Goal: Task Accomplishment & Management: Complete application form

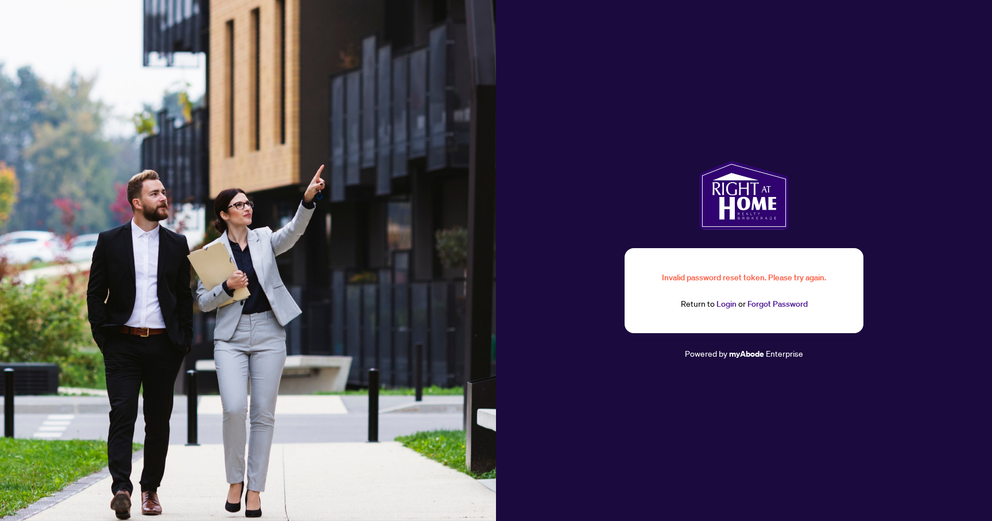
click at [725, 303] on link "Login" at bounding box center [726, 304] width 20 height 10
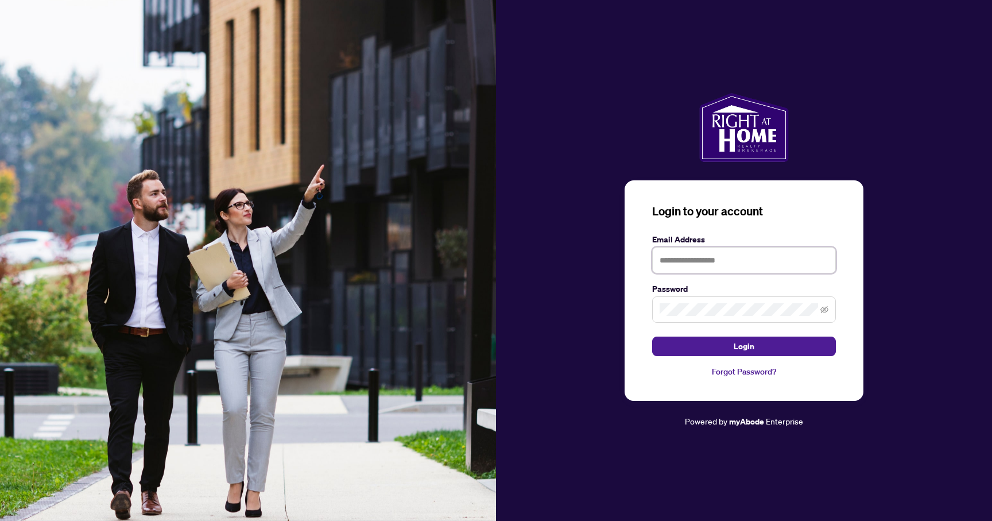
click at [715, 265] on input "text" at bounding box center [744, 260] width 184 height 26
type input "**********"
click at [652, 336] on button "Login" at bounding box center [744, 346] width 184 height 20
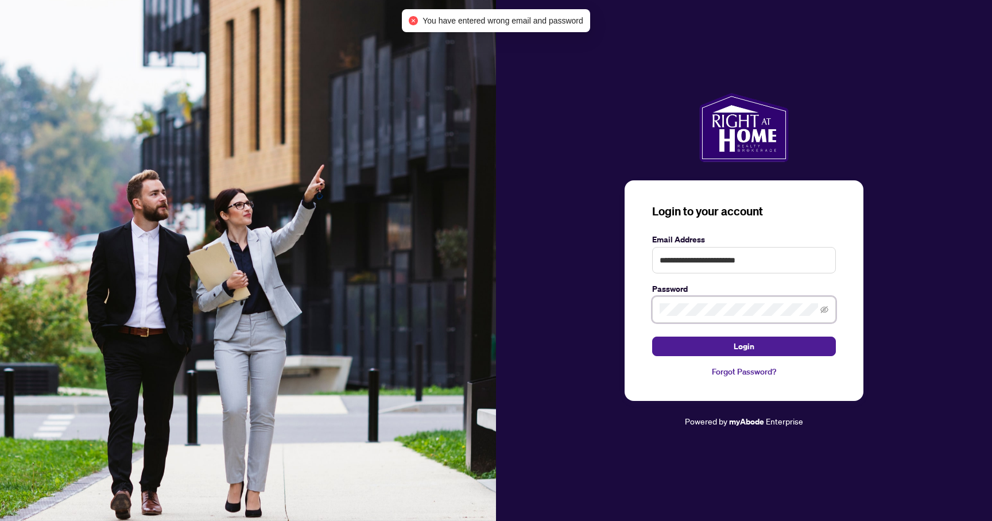
click at [652, 336] on button "Login" at bounding box center [744, 346] width 184 height 20
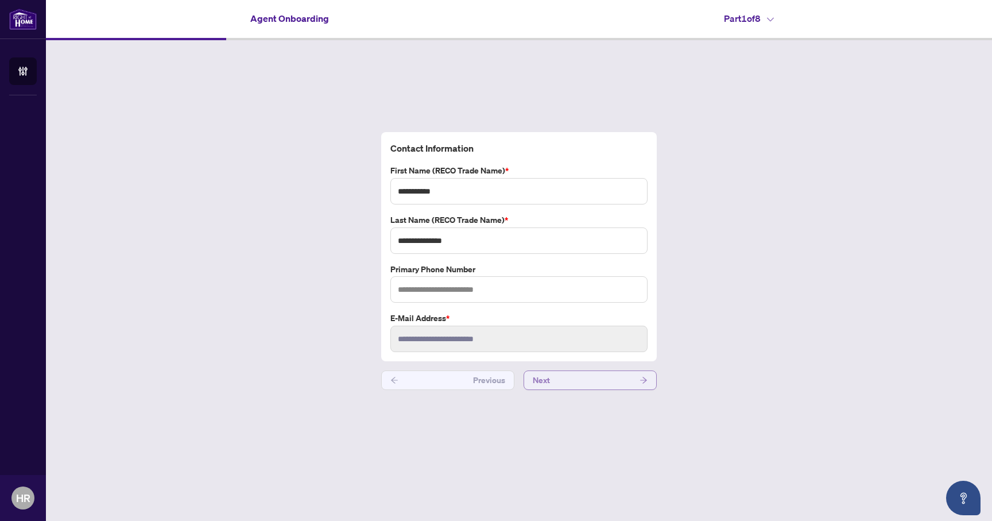
click at [571, 370] on button "Next" at bounding box center [590, 380] width 133 height 20
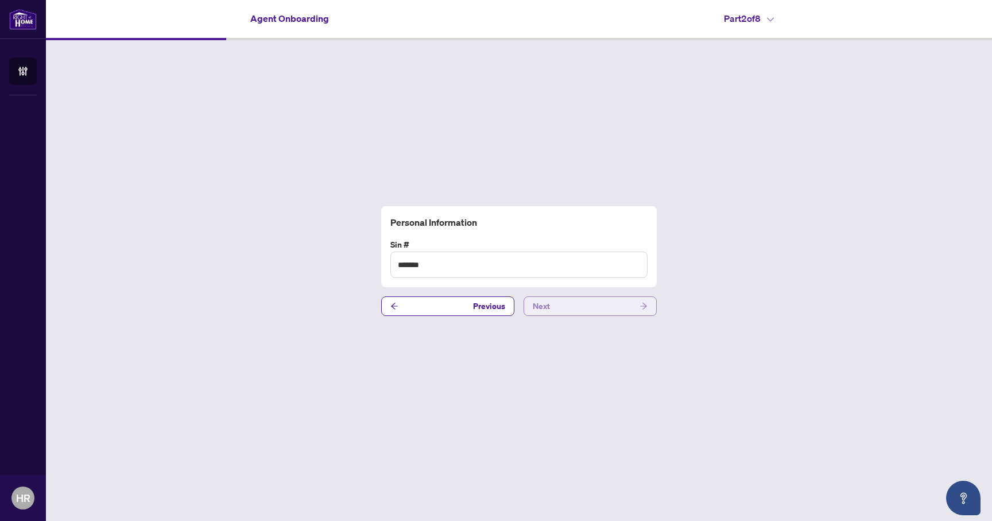
click at [594, 314] on button "Next" at bounding box center [590, 306] width 133 height 20
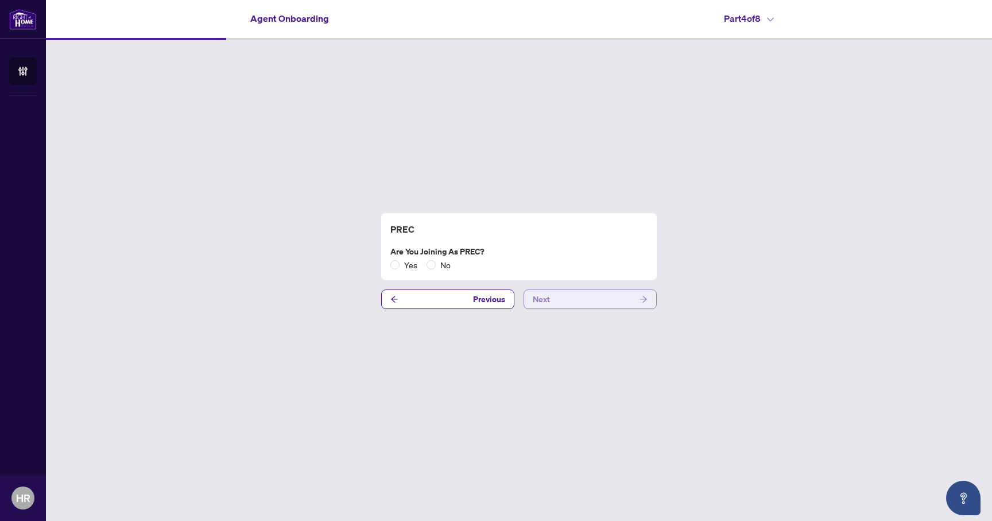
click at [594, 302] on button "Next" at bounding box center [590, 299] width 133 height 20
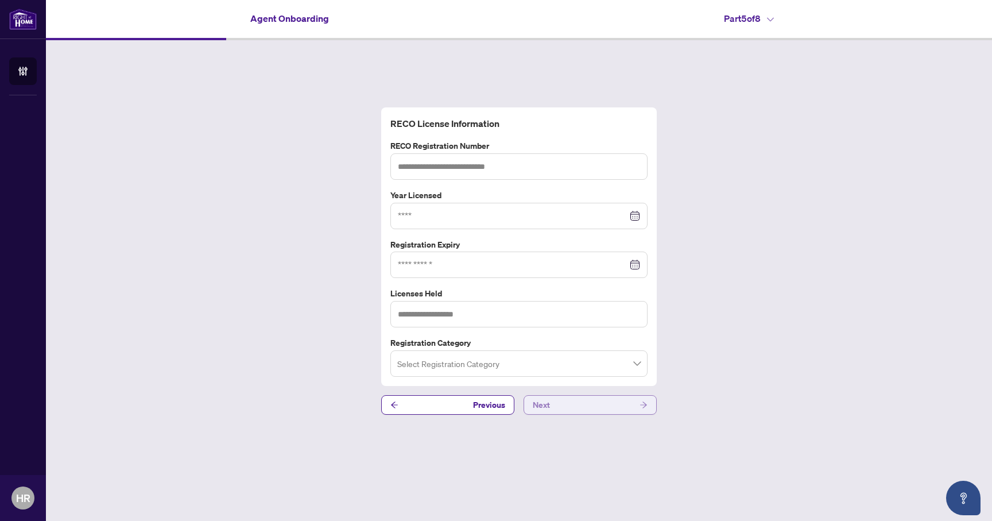
click at [586, 398] on button "Next" at bounding box center [590, 405] width 133 height 20
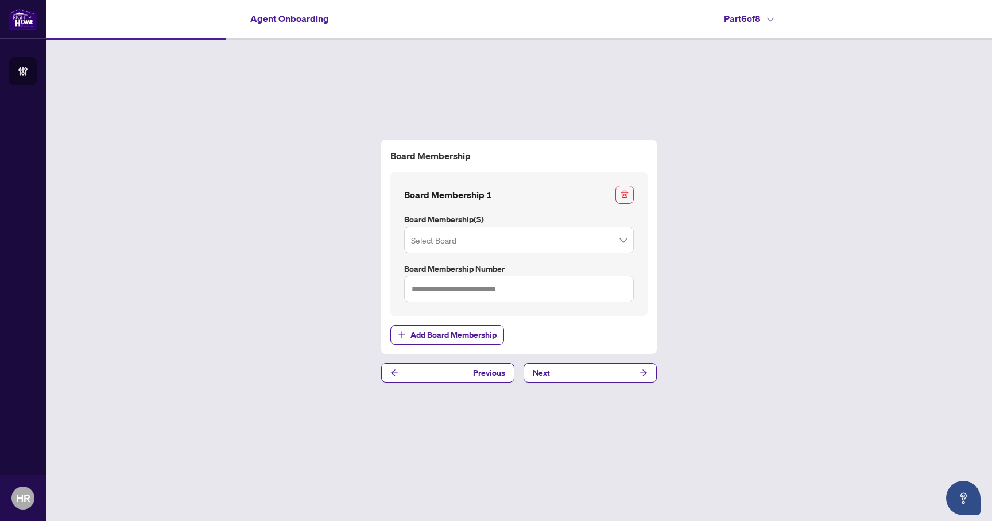
click at [588, 382] on div "Board Membership Board Membership 1 Board Membership(s) Select Board Board Memb…" at bounding box center [519, 260] width 946 height 441
click at [591, 377] on button "Next" at bounding box center [590, 373] width 133 height 20
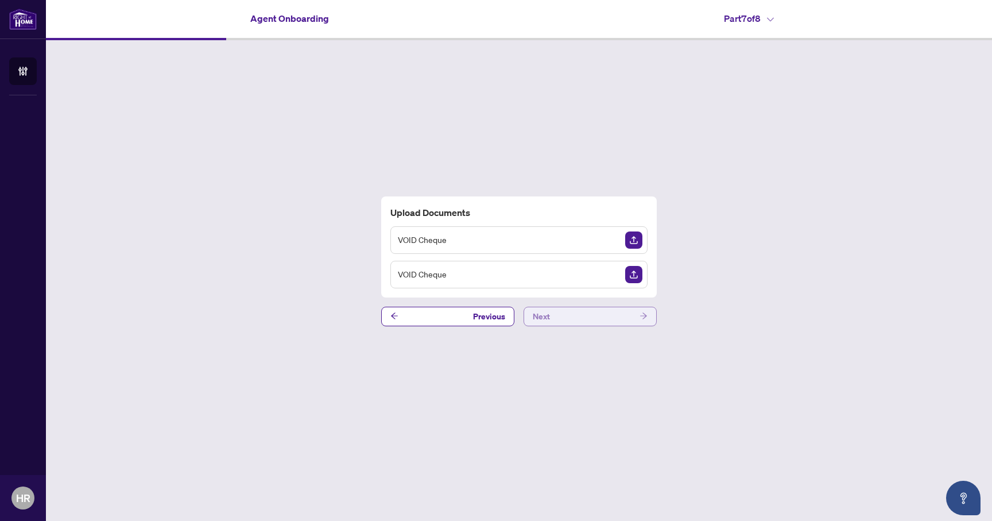
click at [574, 315] on button "Next" at bounding box center [590, 317] width 133 height 20
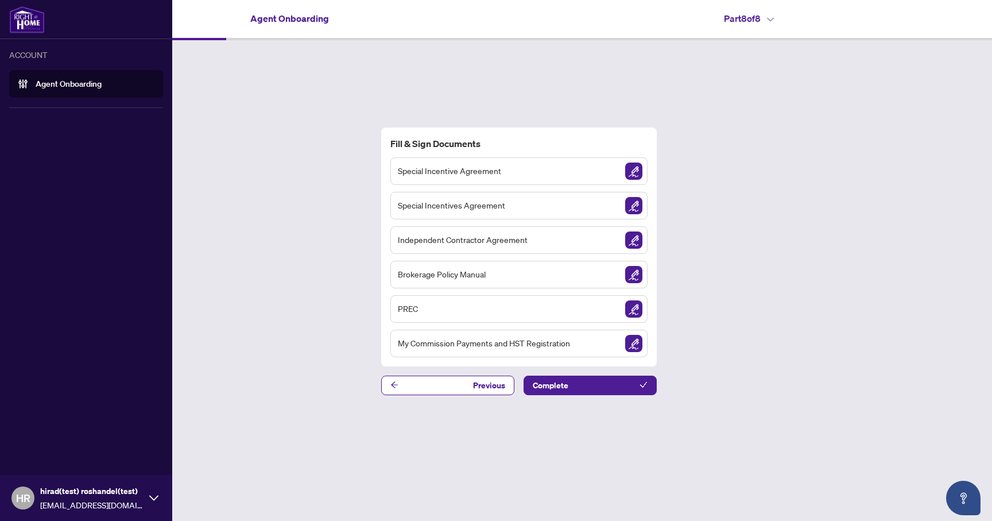
click at [72, 85] on link "Agent Onboarding" at bounding box center [69, 84] width 66 height 10
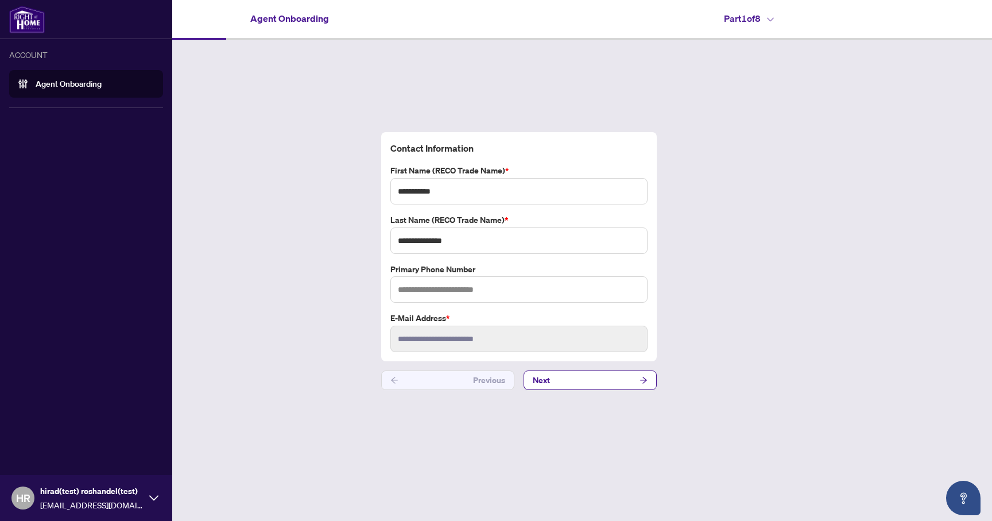
click at [72, 85] on link "Agent Onboarding" at bounding box center [69, 84] width 66 height 10
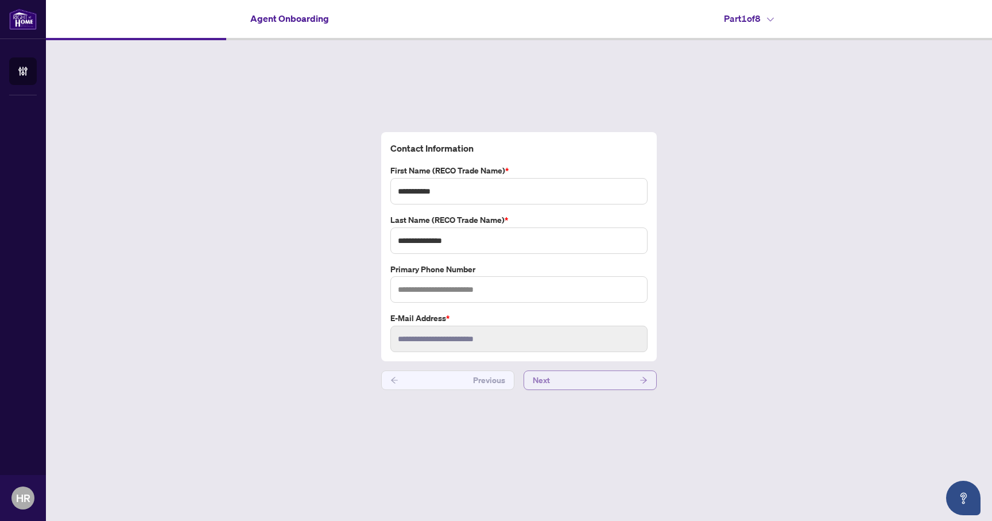
click at [541, 379] on span "Next" at bounding box center [541, 380] width 17 height 18
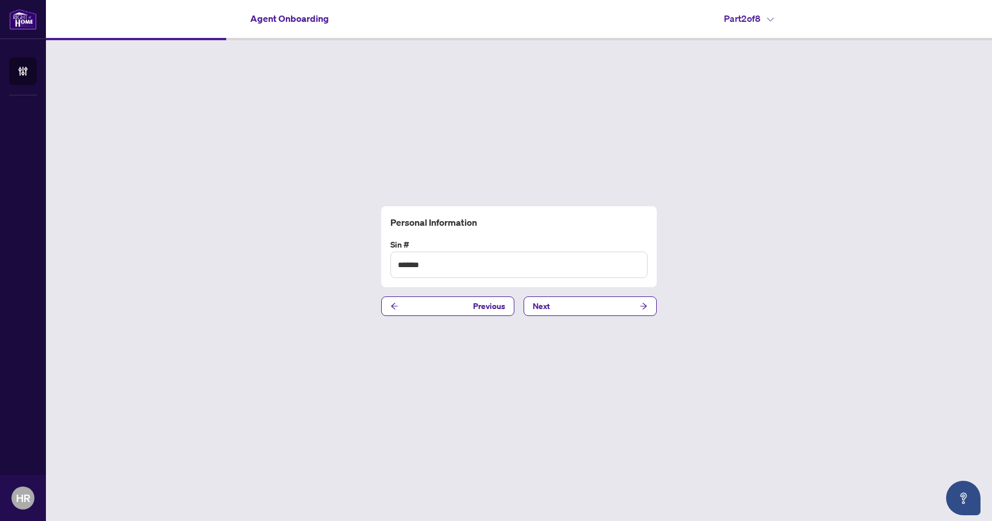
click at [562, 333] on div "Personal Information Sin # ******* Previous Next" at bounding box center [519, 260] width 946 height 441
click at [562, 316] on div "Personal Information Sin # ******* Previous Next" at bounding box center [519, 260] width 946 height 441
click at [560, 303] on button "Next" at bounding box center [590, 306] width 133 height 20
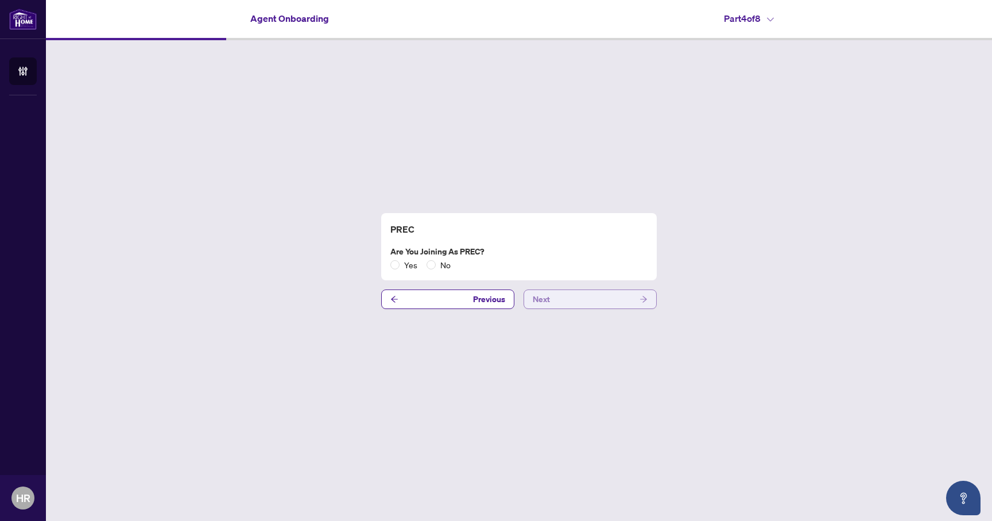
click at [557, 307] on button "Next" at bounding box center [590, 299] width 133 height 20
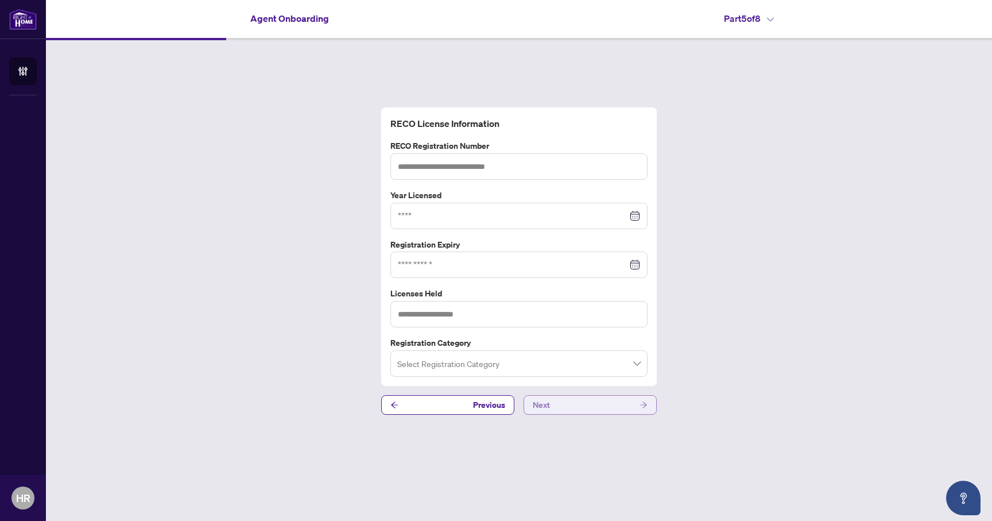
click at [540, 397] on span "Next" at bounding box center [541, 405] width 17 height 18
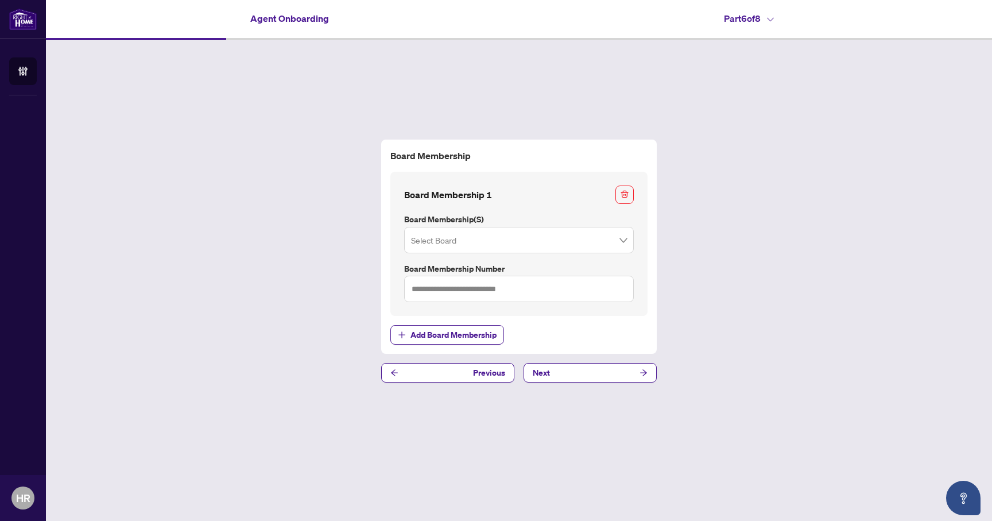
click at [551, 361] on div "Board Membership Board Membership 1 Board Membership(s) Select Board Board Memb…" at bounding box center [519, 260] width 946 height 441
click at [547, 377] on span "Next" at bounding box center [541, 372] width 17 height 18
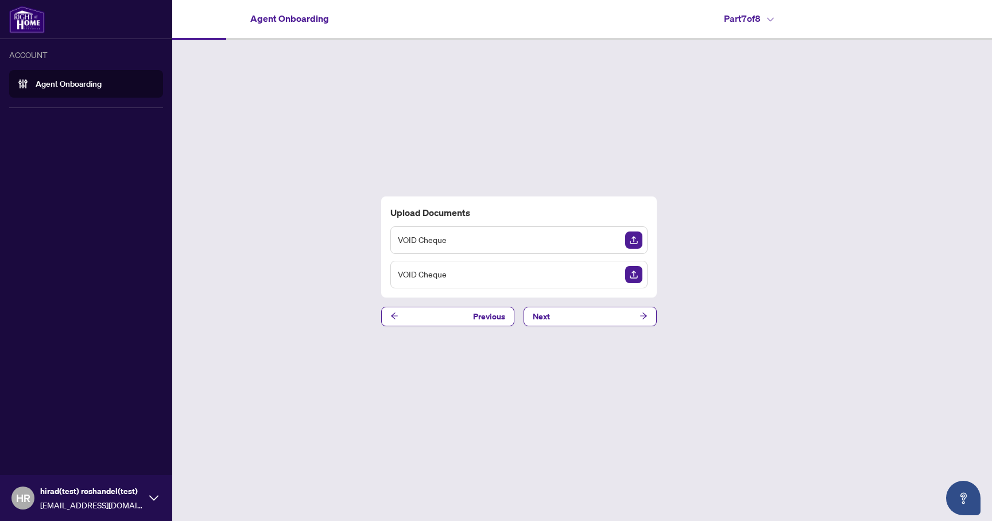
click at [76, 89] on link "Agent Onboarding" at bounding box center [69, 84] width 66 height 10
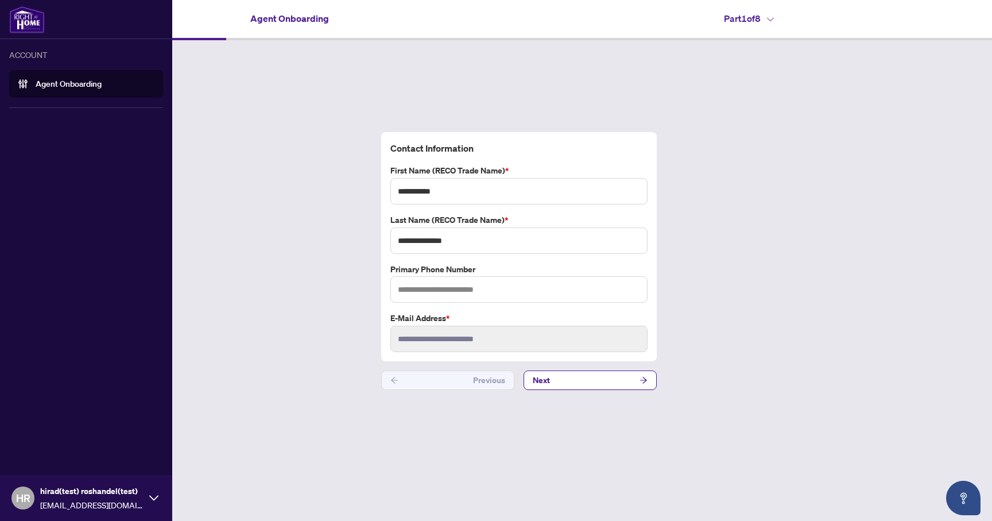
click at [26, 17] on img at bounding box center [27, 20] width 36 height 28
